Goal: Check status

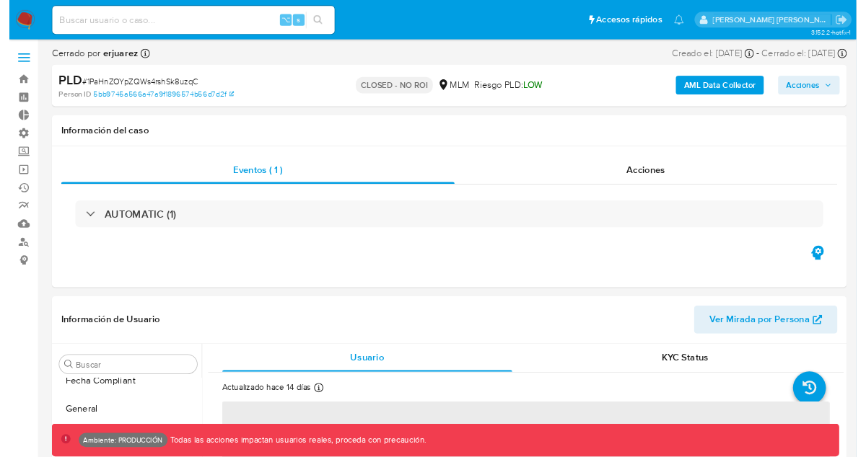
scroll to position [575, 0]
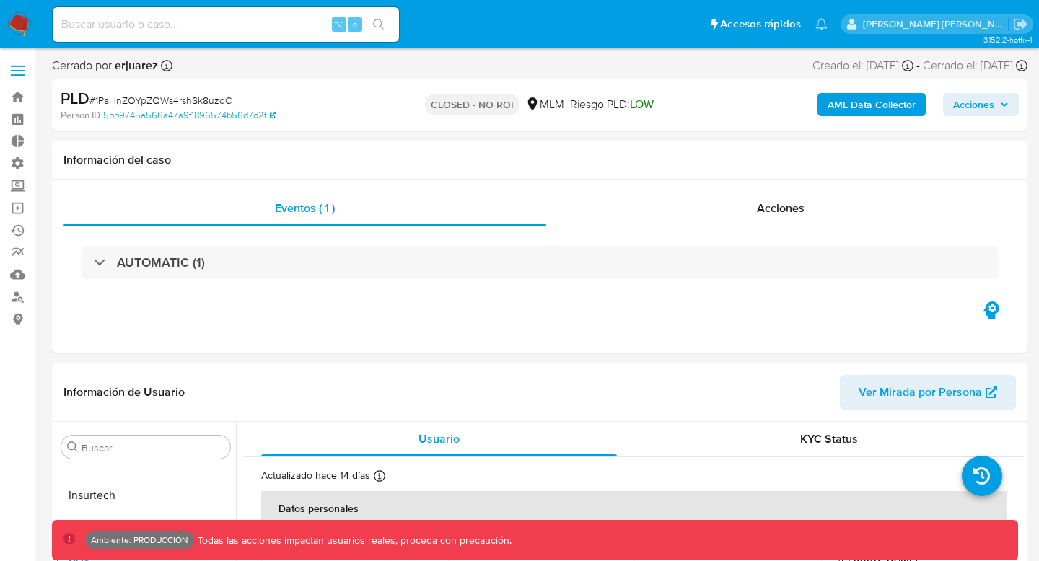
select select "10"
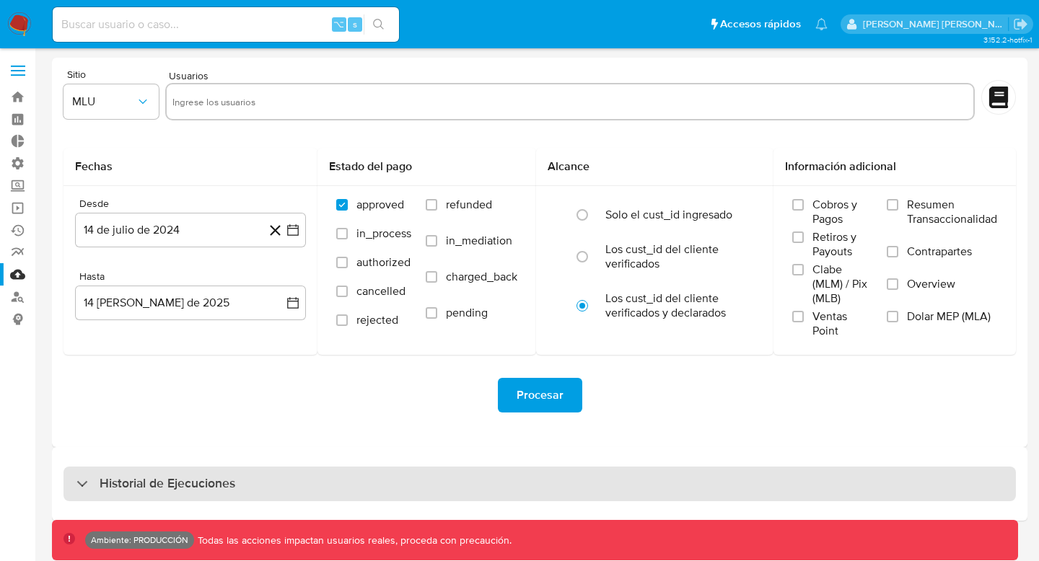
click at [325, 479] on div "Historial de Ejecuciones" at bounding box center [539, 484] width 952 height 35
select select "10"
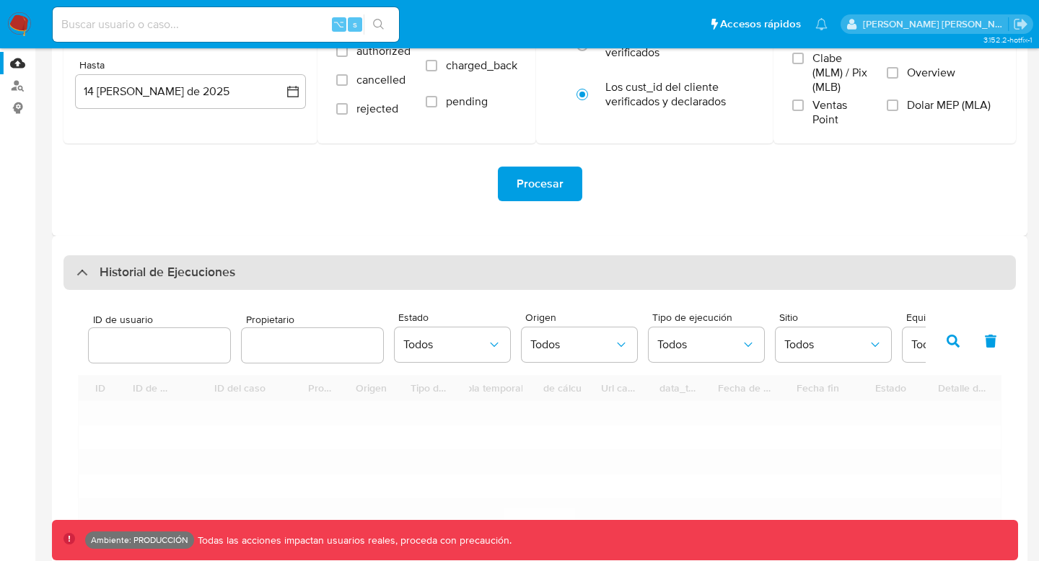
scroll to position [330, 0]
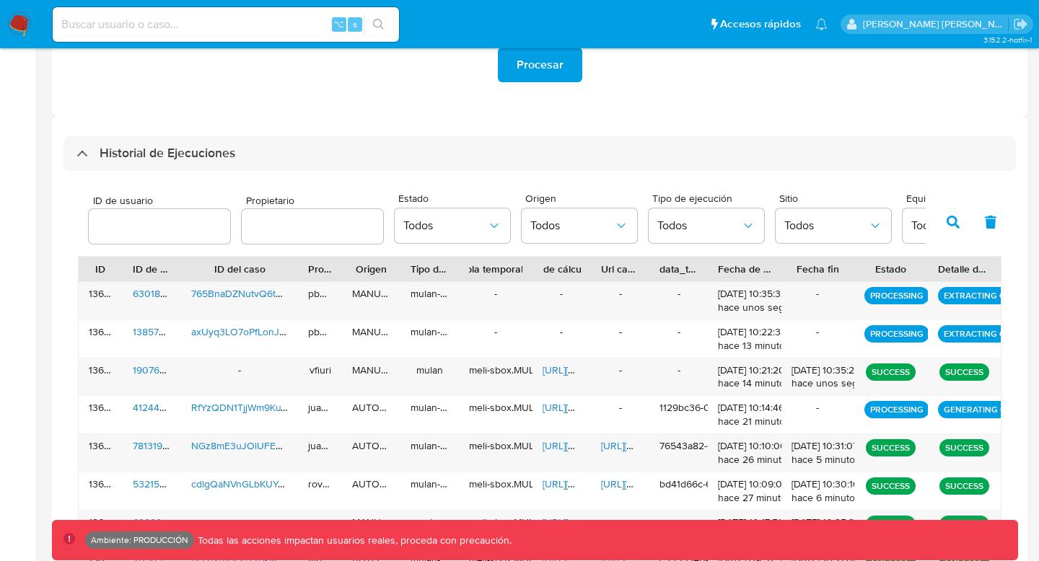
click at [195, 232] on input "number" at bounding box center [159, 226] width 141 height 19
click at [286, 235] on input "text" at bounding box center [312, 226] width 141 height 19
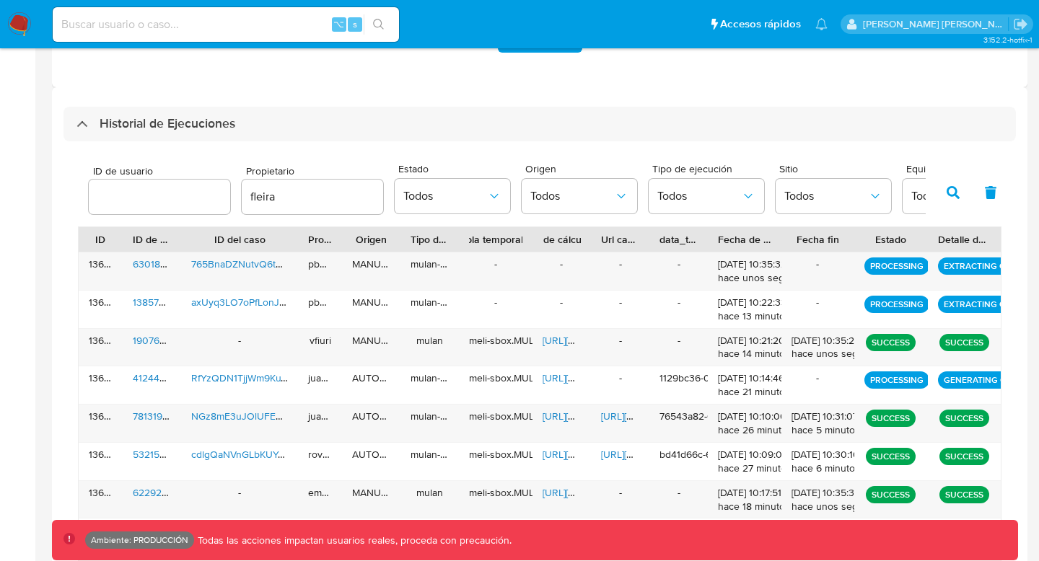
scroll to position [188, 0]
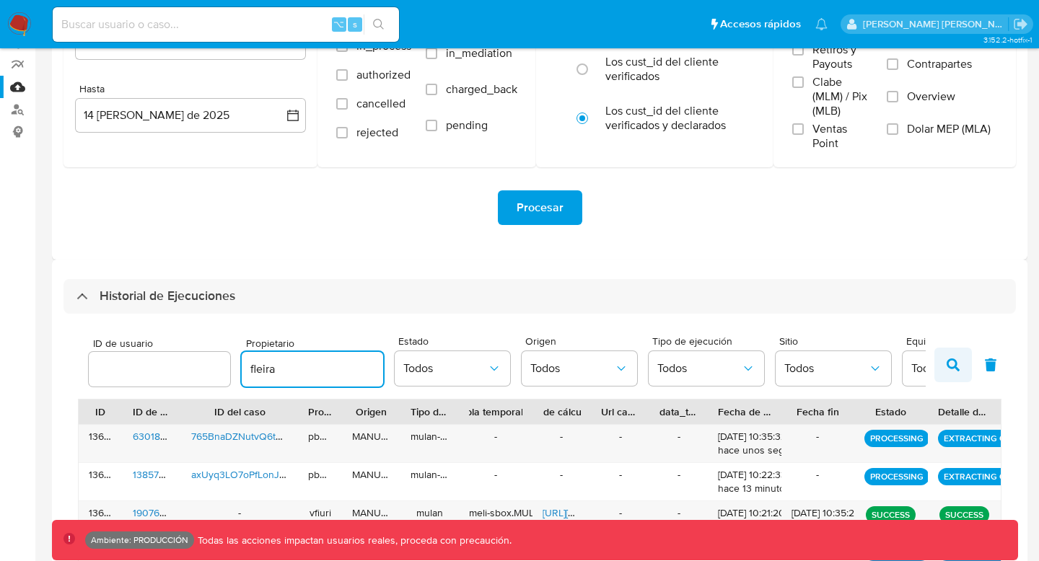
click at [947, 363] on icon "button" at bounding box center [952, 365] width 13 height 13
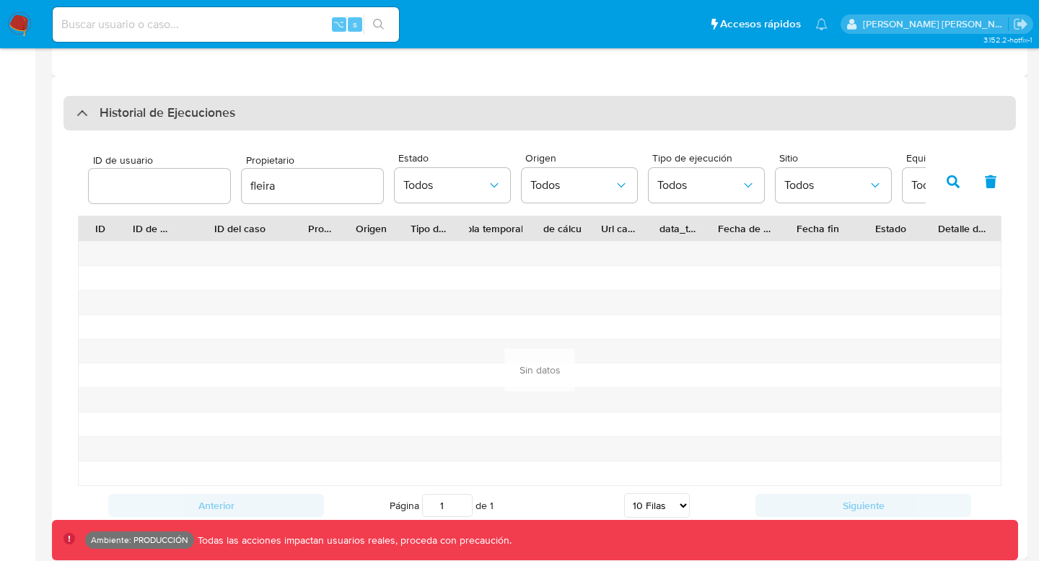
scroll to position [378, 0]
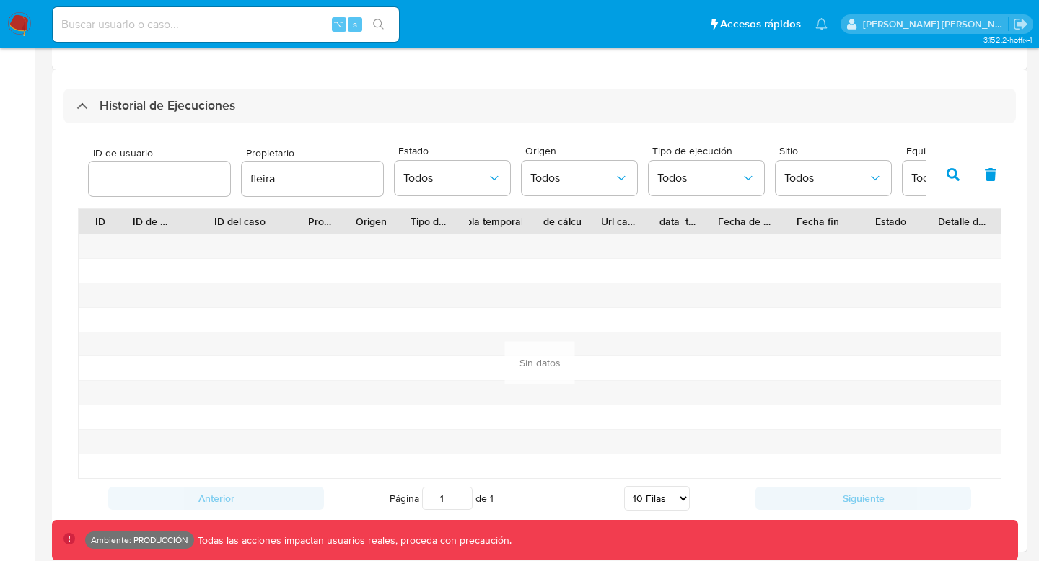
click at [261, 177] on input "fleira" at bounding box center [312, 179] width 141 height 19
type input "flera"
click at [944, 179] on button "button" at bounding box center [953, 174] width 38 height 35
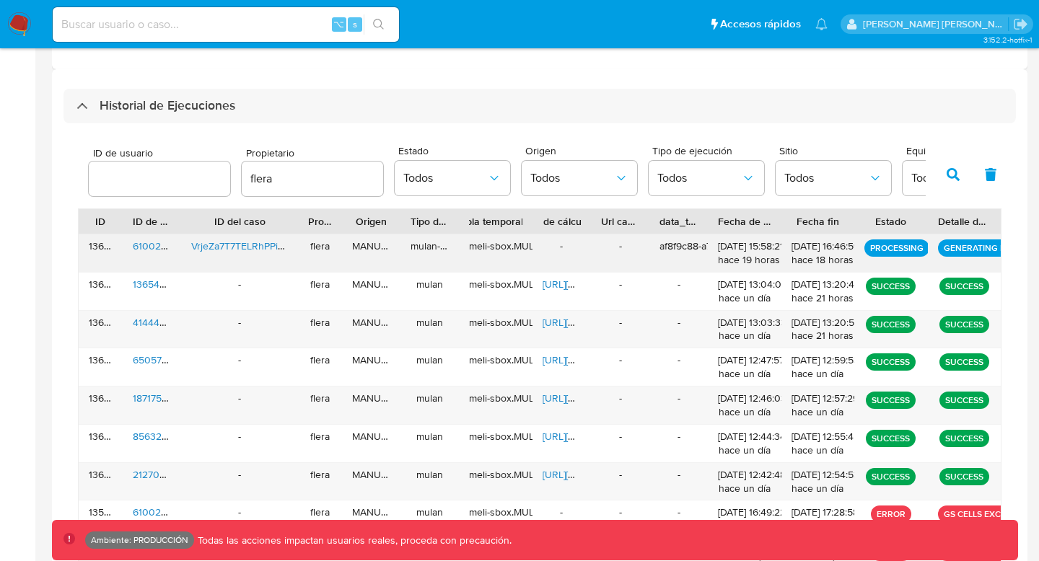
click at [99, 245] on div "136599" at bounding box center [101, 253] width 44 height 38
click at [153, 246] on span "610026572" at bounding box center [158, 246] width 50 height 14
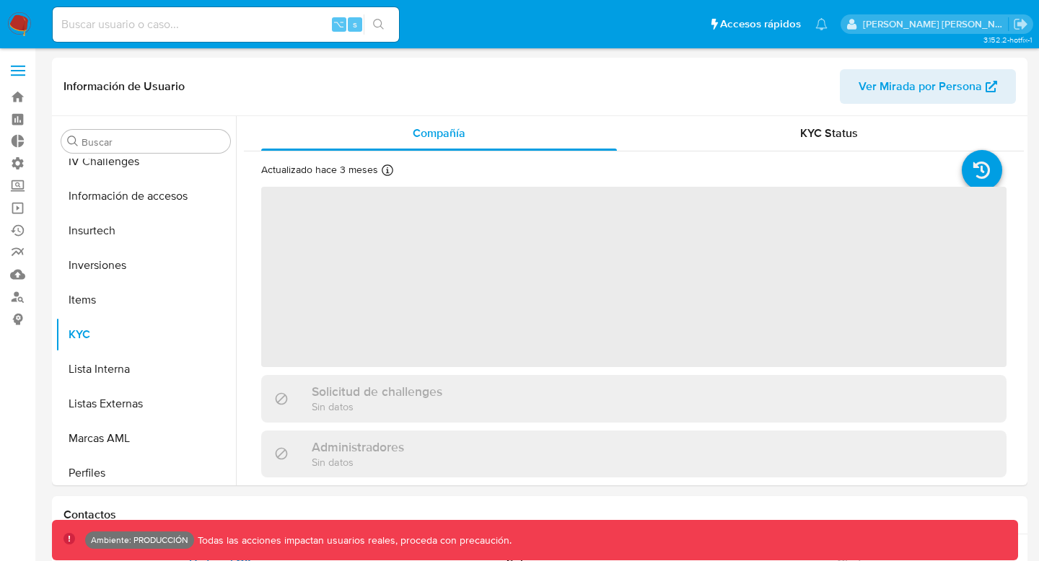
scroll to position [644, 0]
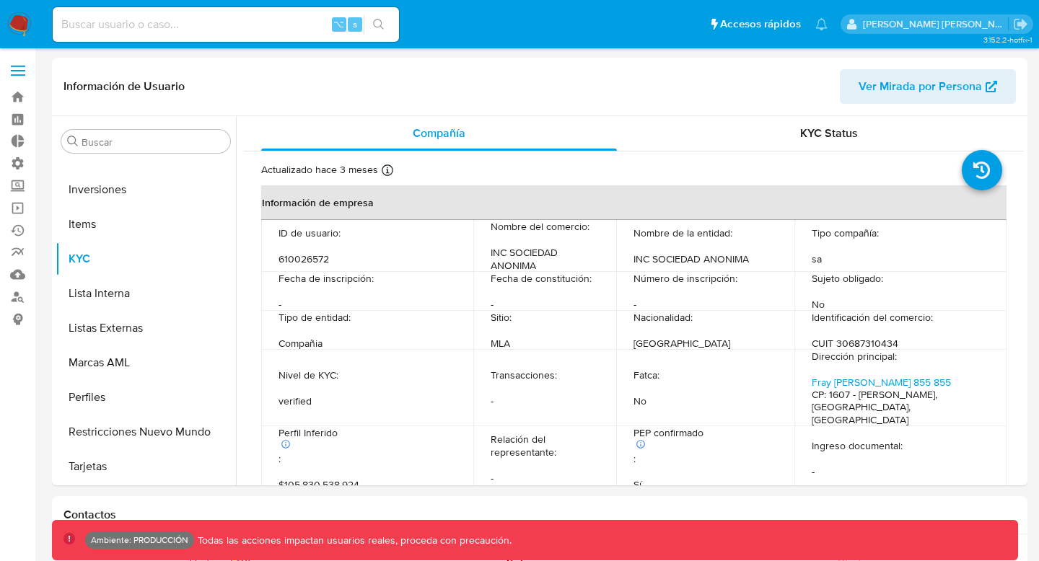
select select "10"
